Goal: Task Accomplishment & Management: Use online tool/utility

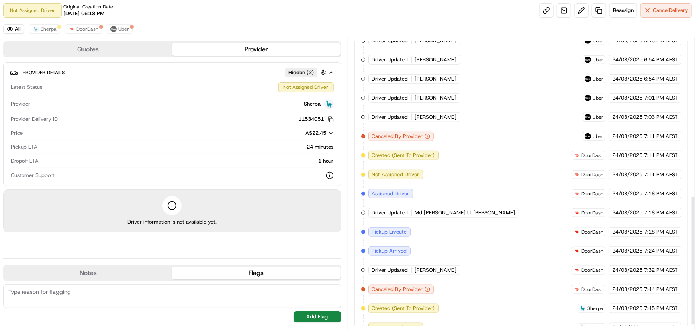
scroll to position [364, 0]
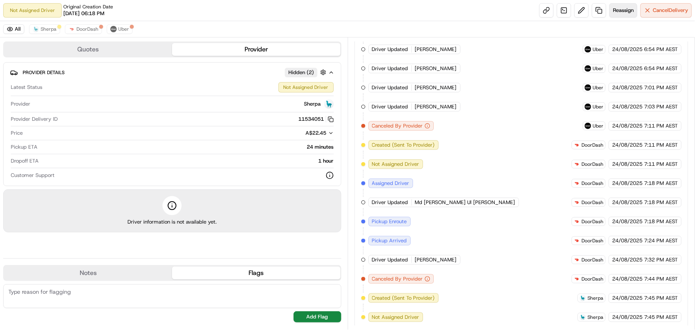
click at [631, 11] on span "Reassign" at bounding box center [623, 10] width 21 height 7
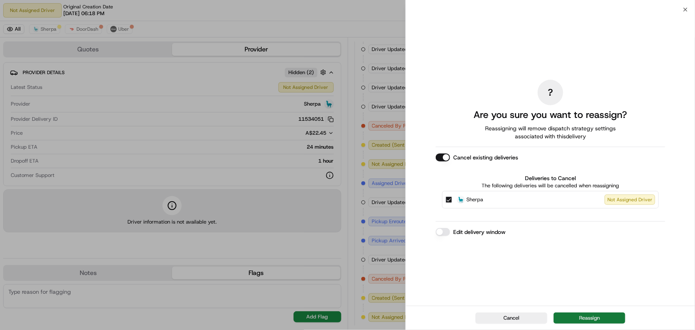
click at [611, 317] on button "Reassign" at bounding box center [590, 317] width 72 height 11
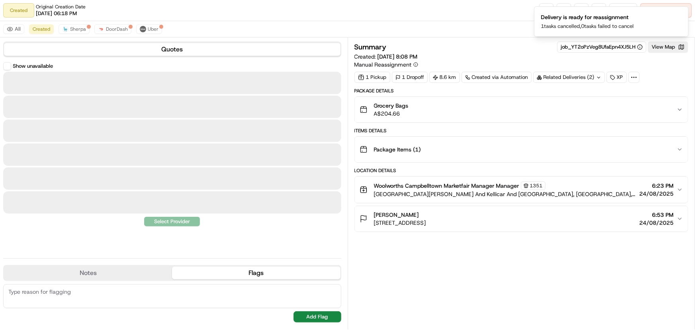
scroll to position [0, 0]
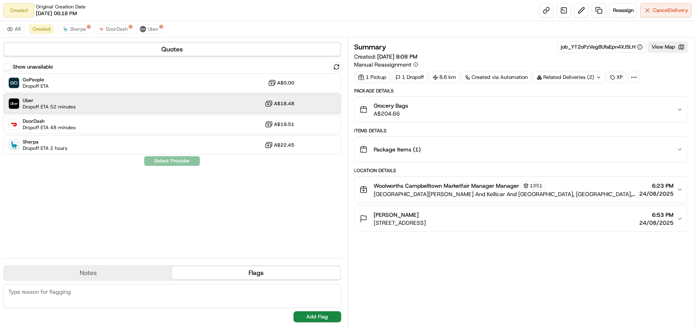
click at [93, 100] on div "Uber Dropoff ETA 52 minutes A$18.48" at bounding box center [172, 103] width 338 height 19
click at [176, 158] on button "Assign Provider" at bounding box center [172, 161] width 57 height 10
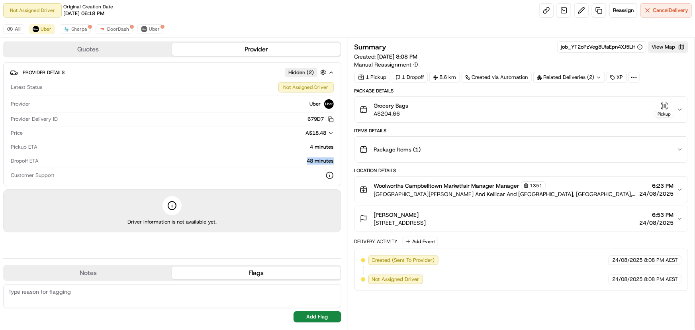
drag, startPoint x: 300, startPoint y: 159, endPoint x: 341, endPoint y: 162, distance: 40.8
click at [341, 162] on div "Provider Details Hidden ( 2 ) Latest Status Not Assigned Driver Provider Uber P…" at bounding box center [172, 124] width 338 height 124
